Goal: Transaction & Acquisition: Purchase product/service

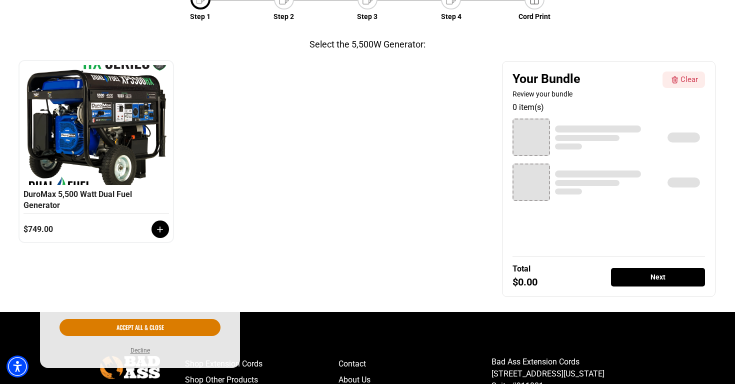
scroll to position [181, 0]
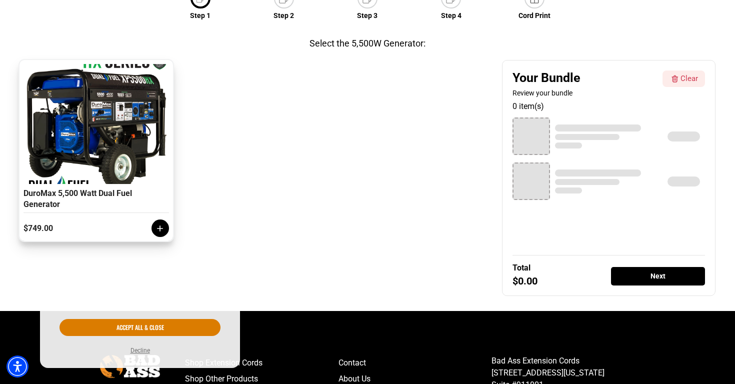
click at [163, 225] on icon at bounding box center [160, 228] width 10 height 10
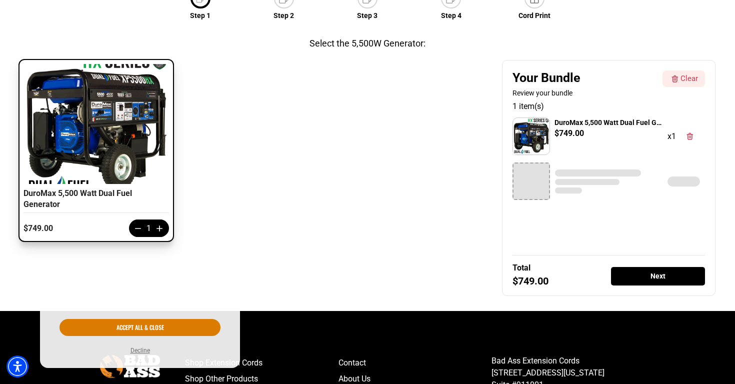
click at [683, 275] on div "Next" at bounding box center [658, 276] width 94 height 18
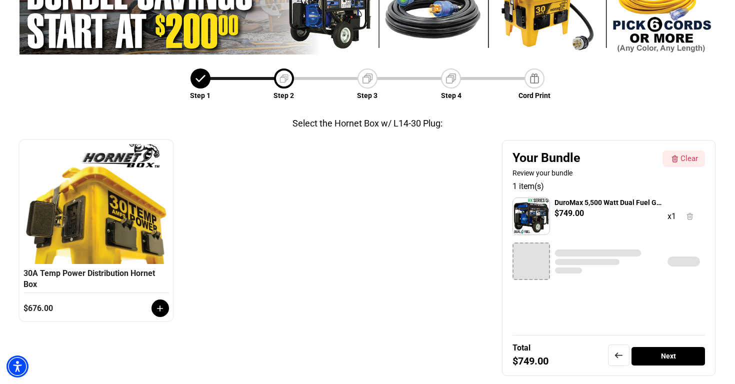
scroll to position [104, 0]
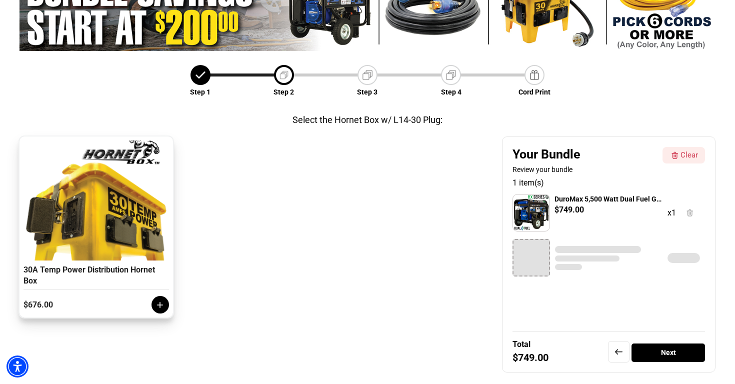
click at [164, 304] on icon at bounding box center [160, 305] width 10 height 10
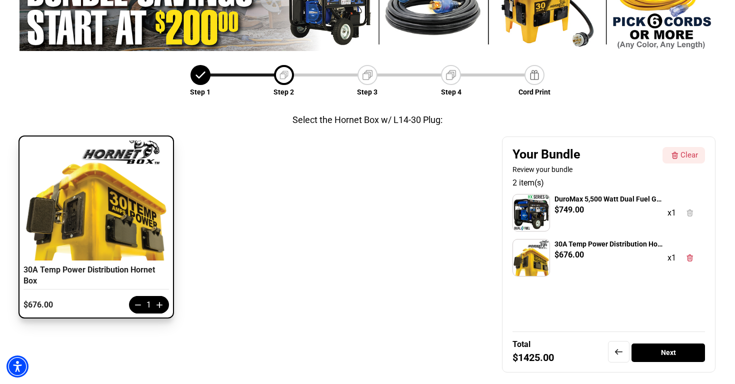
click at [667, 352] on div "Next" at bounding box center [667, 352] width 73 height 18
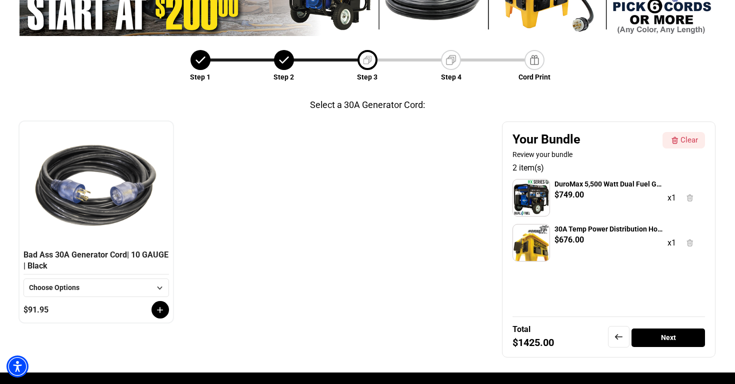
scroll to position [124, 0]
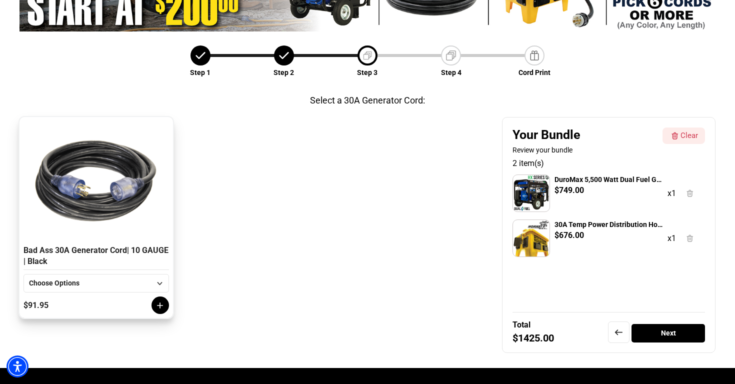
click at [149, 281] on div "Choose Options" at bounding box center [90, 283] width 122 height 10
click at [126, 307] on li "25 FT" at bounding box center [96, 301] width 144 height 17
click at [162, 304] on icon at bounding box center [160, 305] width 10 height 10
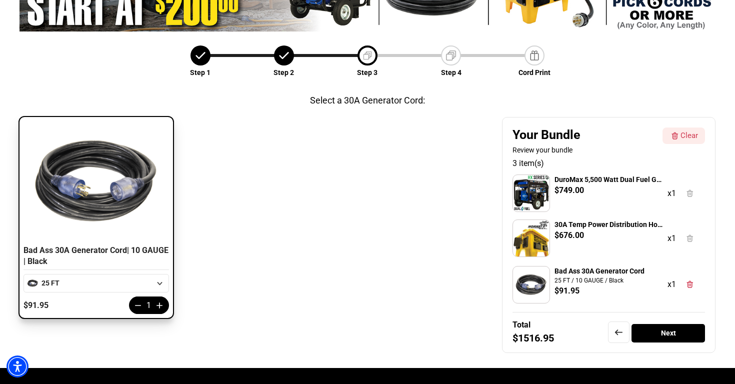
click at [652, 334] on div "Next" at bounding box center [667, 333] width 73 height 18
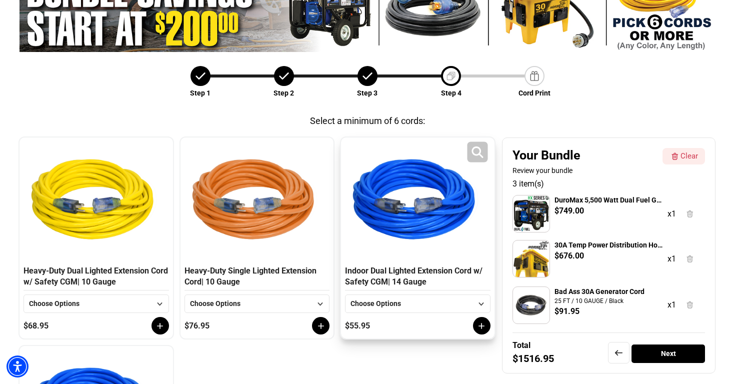
scroll to position [106, 0]
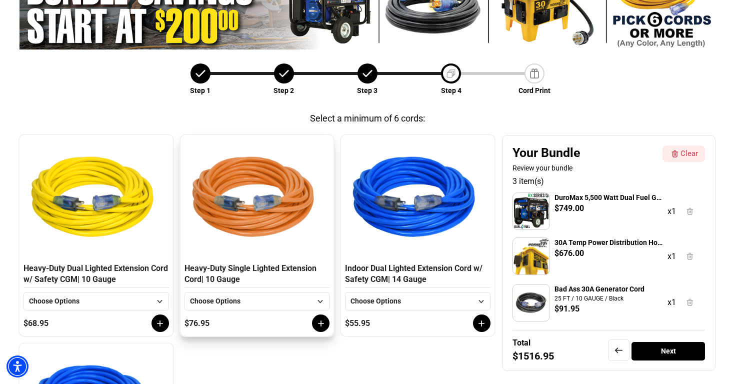
click at [293, 304] on div "Choose Options" at bounding box center [251, 301] width 122 height 10
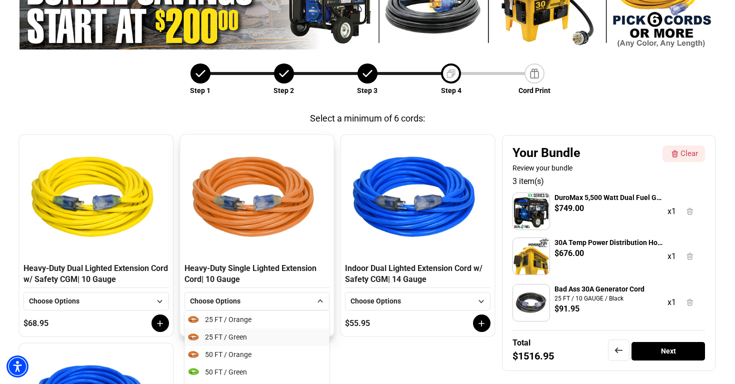
click at [281, 334] on li "25 FT / Green" at bounding box center [257, 336] width 144 height 17
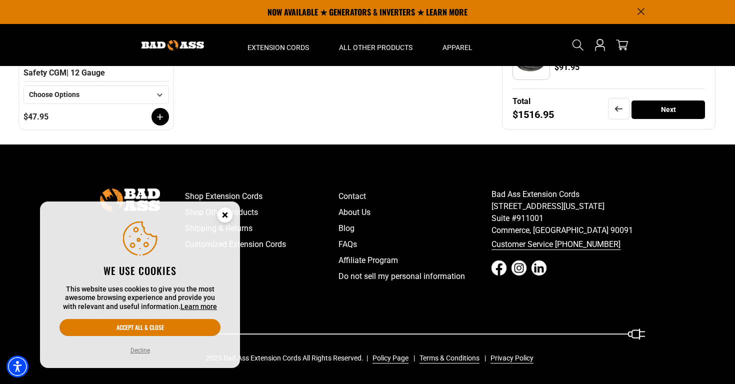
scroll to position [522, 0]
click at [228, 214] on circle "Close this option" at bounding box center [224, 214] width 15 height 15
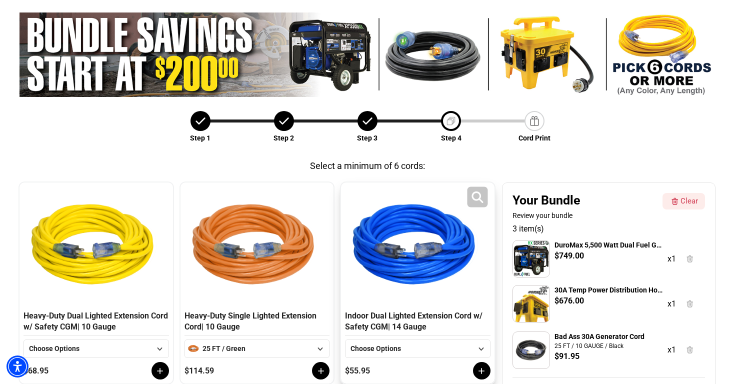
scroll to position [108, 0]
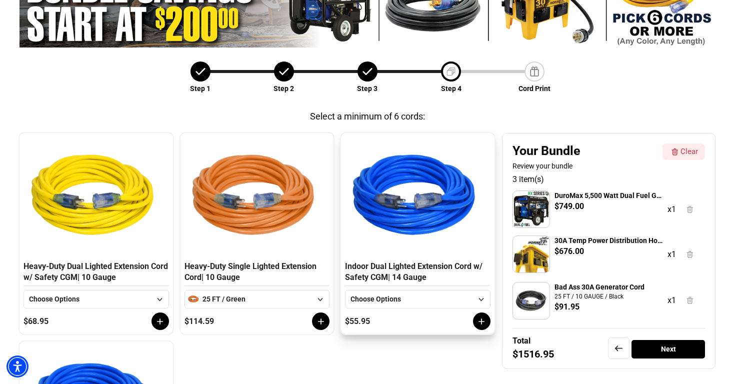
click at [410, 308] on div "Choose Options" at bounding box center [417, 299] width 145 height 18
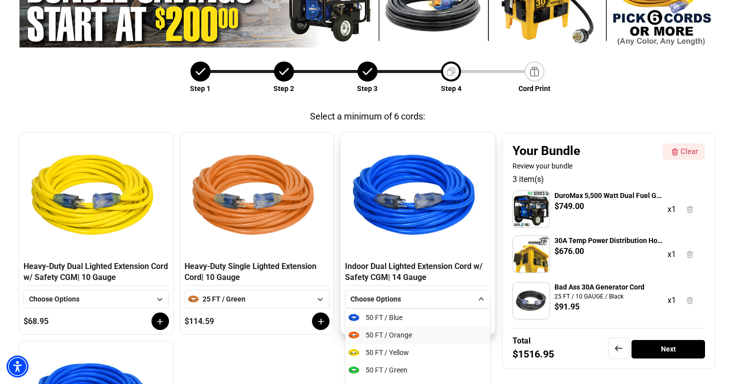
click at [405, 340] on span "50 FT / Orange" at bounding box center [388, 335] width 46 height 10
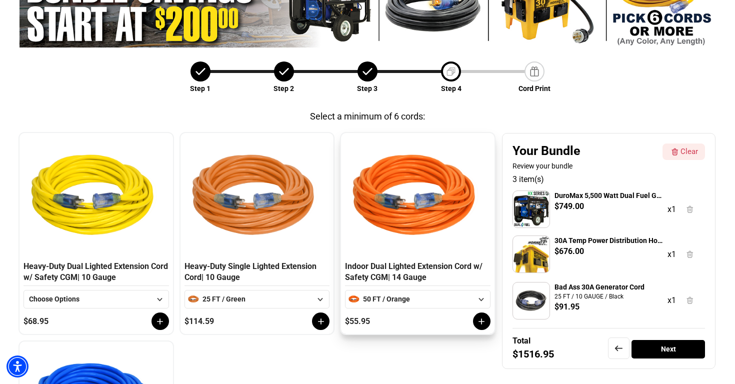
click at [455, 299] on div "50 FT / Orange" at bounding box center [417, 299] width 109 height 10
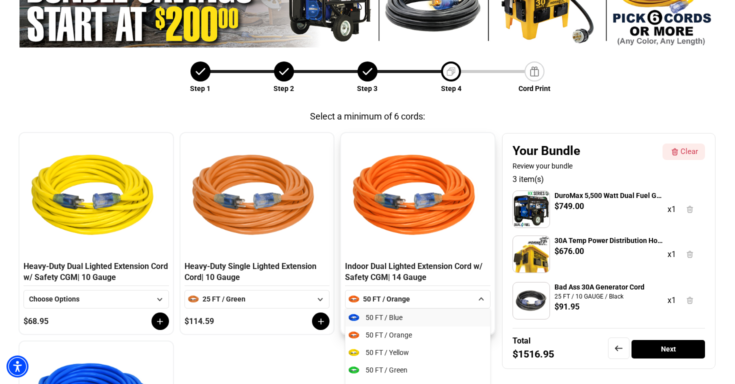
click at [453, 322] on li "50 FT / Blue" at bounding box center [417, 317] width 144 height 17
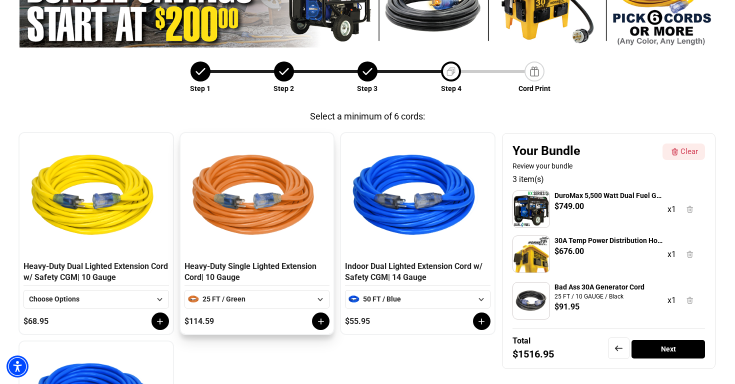
click at [264, 303] on div "25 FT / Green" at bounding box center [256, 299] width 109 height 10
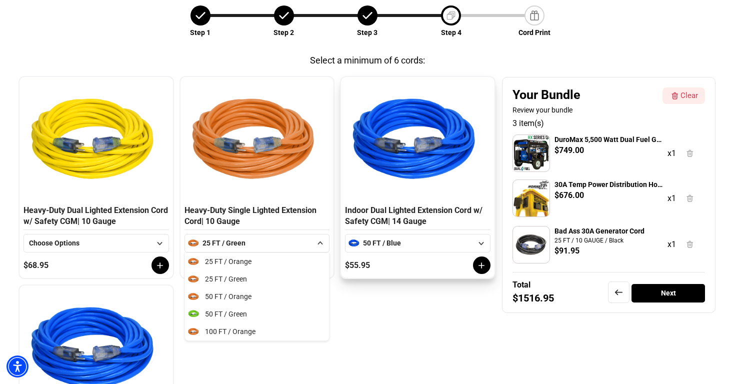
scroll to position [164, 0]
